Goal: Information Seeking & Learning: Learn about a topic

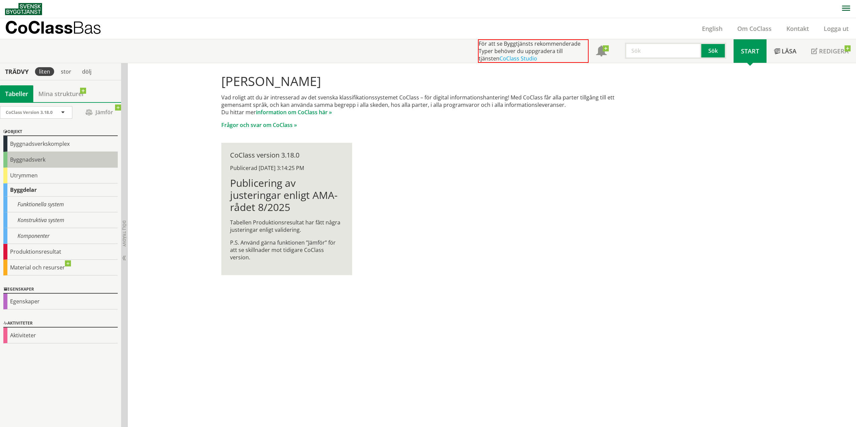
click at [32, 159] on div "Byggnadsverk" at bounding box center [60, 160] width 114 height 16
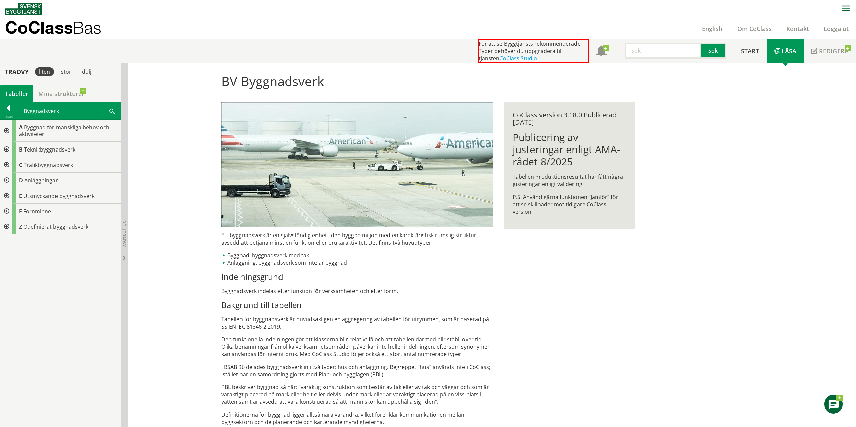
click at [7, 162] on div at bounding box center [6, 164] width 12 height 15
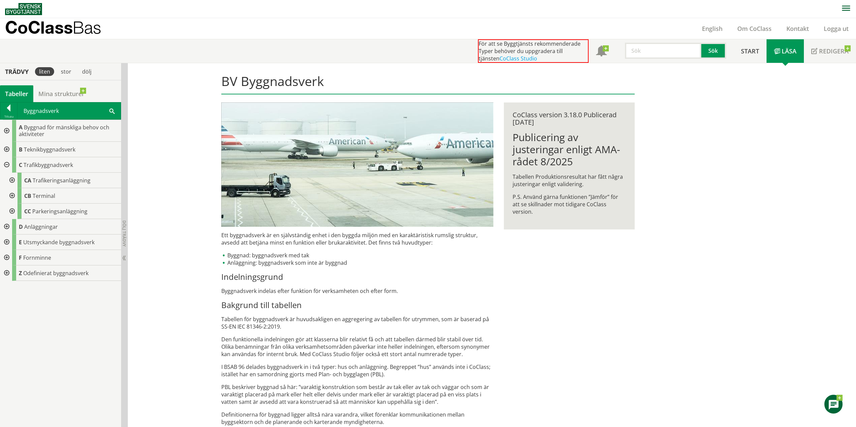
click at [12, 180] on div at bounding box center [11, 180] width 12 height 15
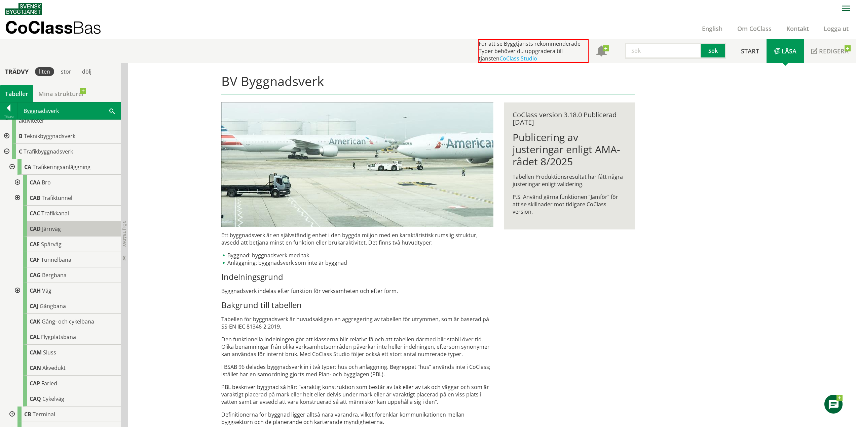
scroll to position [34, 0]
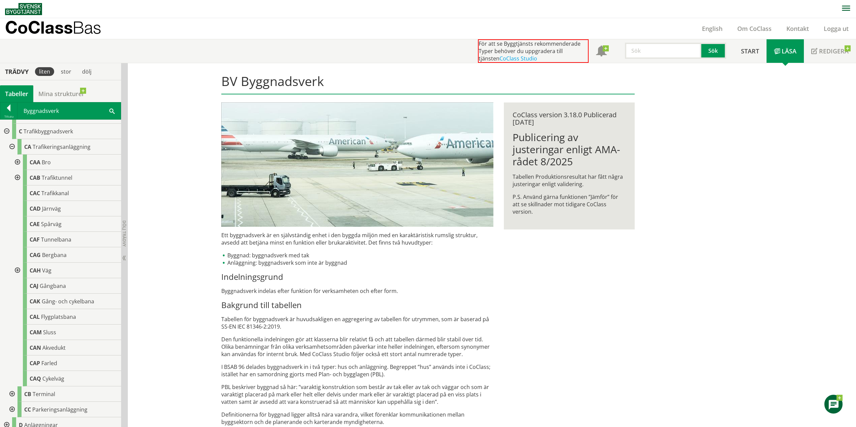
click at [16, 162] on div at bounding box center [17, 162] width 12 height 15
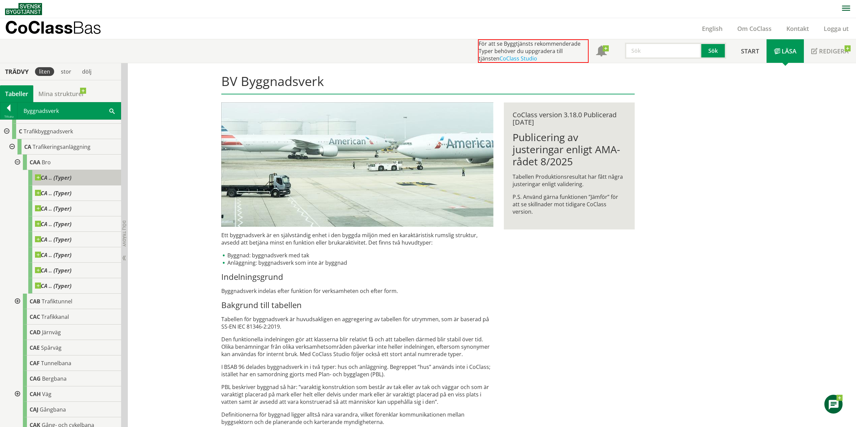
click at [71, 174] on span at bounding box center [71, 174] width 0 height 0
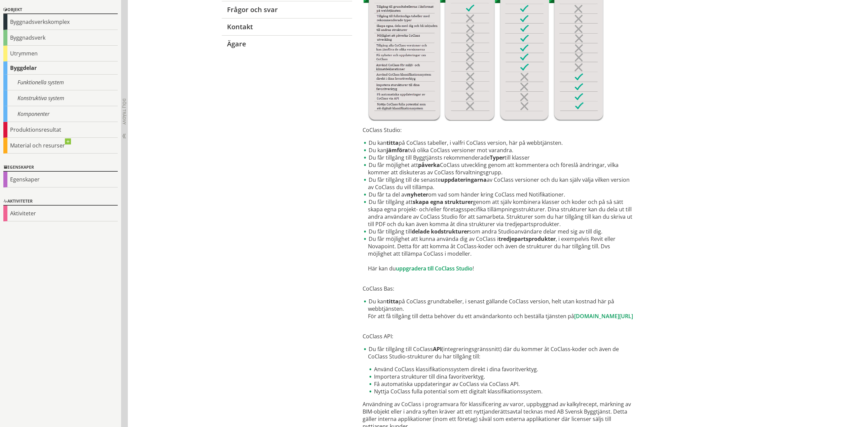
scroll to position [206, 0]
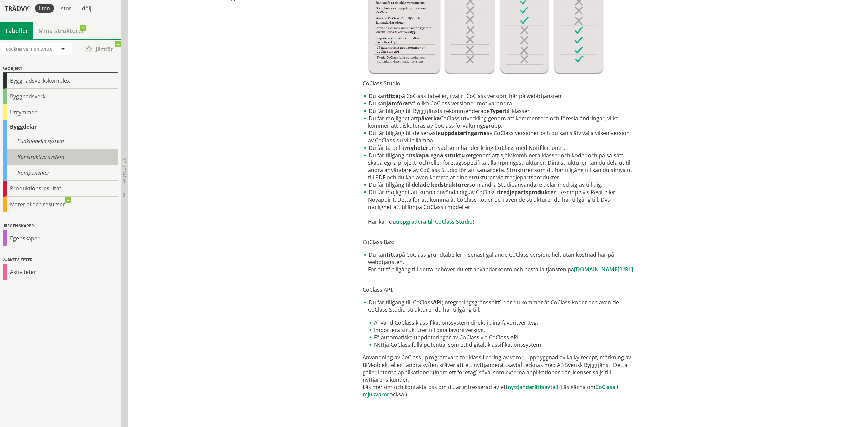
click at [52, 155] on div "Konstruktiva system" at bounding box center [60, 157] width 114 height 16
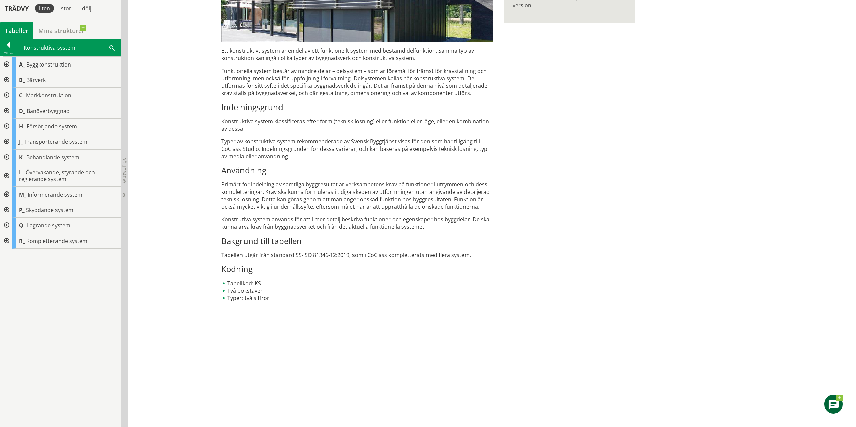
click at [6, 79] on div at bounding box center [6, 79] width 12 height 15
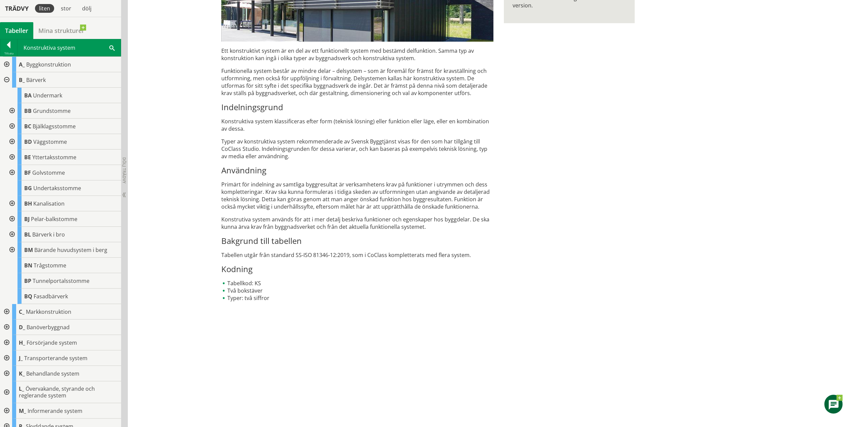
click at [10, 234] on div at bounding box center [11, 234] width 12 height 15
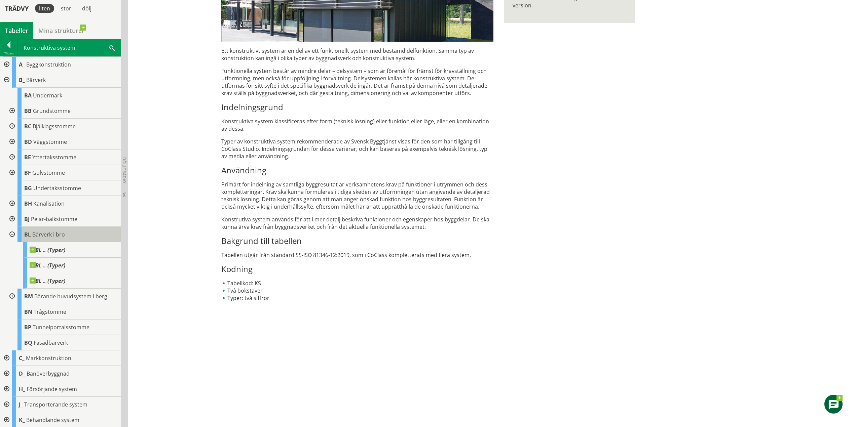
click at [59, 234] on span "Bärverk i bro" at bounding box center [48, 234] width 33 height 7
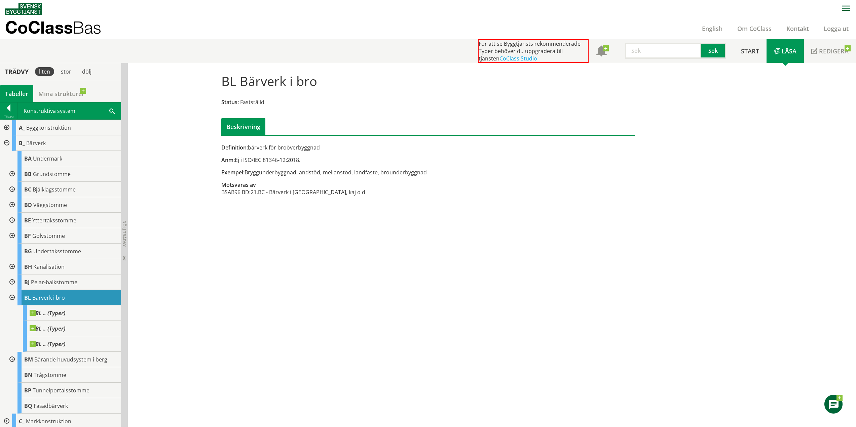
click at [249, 194] on td "BSAB96 BD:" at bounding box center [235, 192] width 29 height 7
drag, startPoint x: 245, startPoint y: 193, endPoint x: 270, endPoint y: 195, distance: 25.0
click at [270, 195] on tr "BSAB96 BD: 21.BC - Bärverk i [GEOGRAPHIC_DATA], kaj o d" at bounding box center [293, 192] width 144 height 7
